Goal: Information Seeking & Learning: Learn about a topic

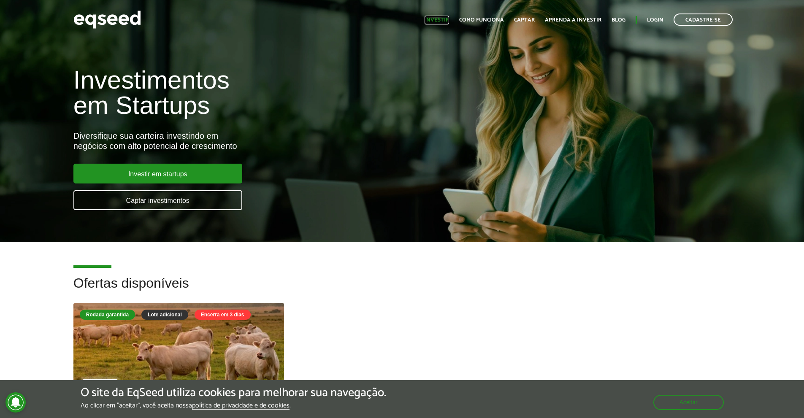
click at [442, 20] on link "Investir" at bounding box center [437, 19] width 24 height 5
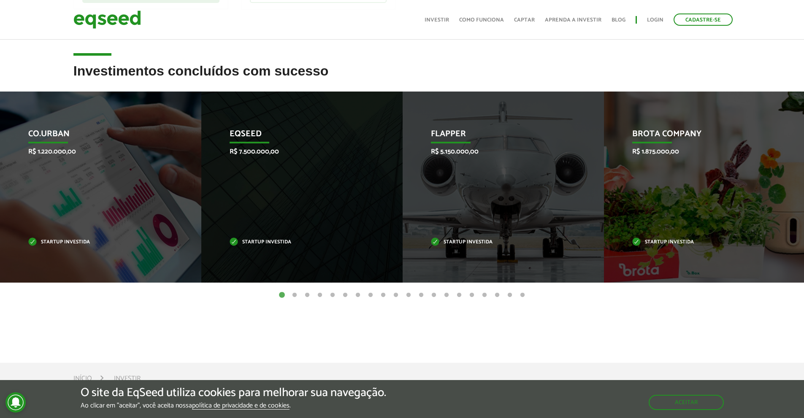
scroll to position [338, 0]
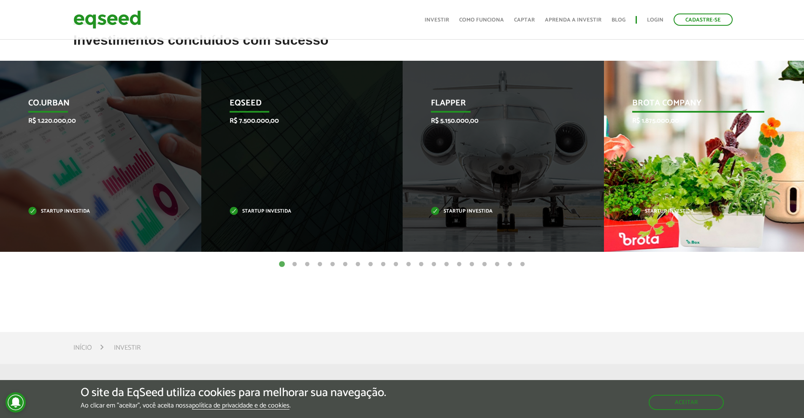
click at [677, 153] on div "Brota Company R$ 1.875.000,00 Startup investida" at bounding box center [698, 156] width 189 height 191
click at [663, 104] on p "Brota Company" at bounding box center [698, 105] width 132 height 14
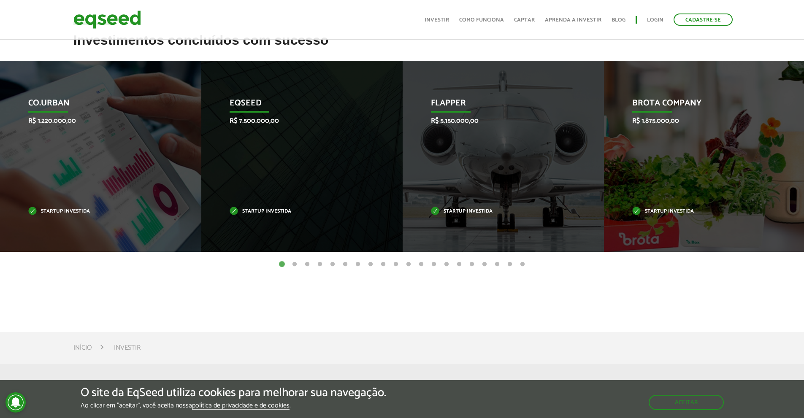
drag, startPoint x: 614, startPoint y: 386, endPoint x: 612, endPoint y: 377, distance: 9.5
click at [613, 384] on div "O site da EqSeed utiliza cookies para melhorar sua navegação. Ao clicar em "ace…" at bounding box center [402, 399] width 804 height 38
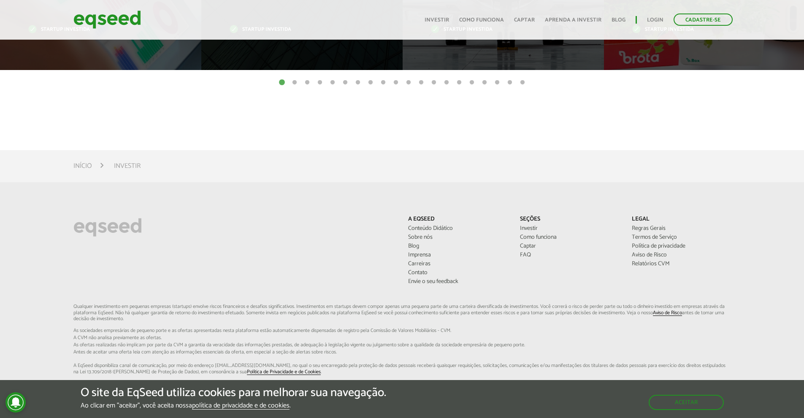
scroll to position [0, 0]
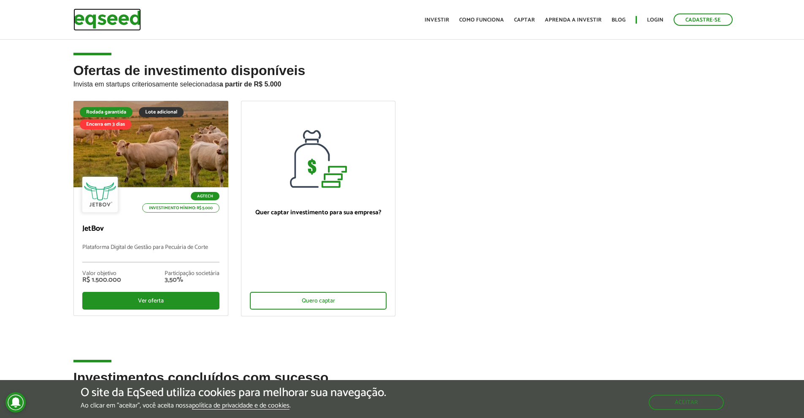
click at [105, 17] on img at bounding box center [107, 19] width 68 height 22
